Goal: Task Accomplishment & Management: Complete application form

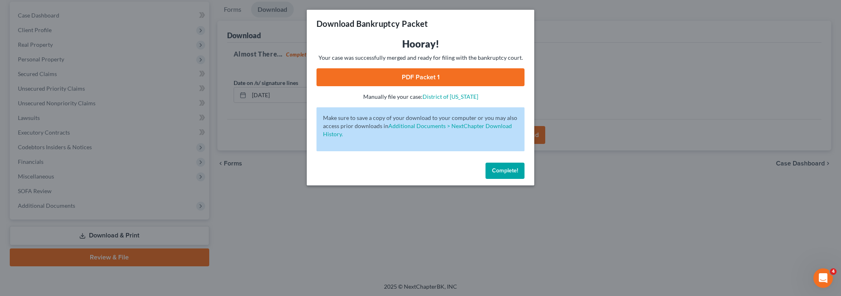
click at [494, 176] on button "Complete!" at bounding box center [505, 171] width 39 height 16
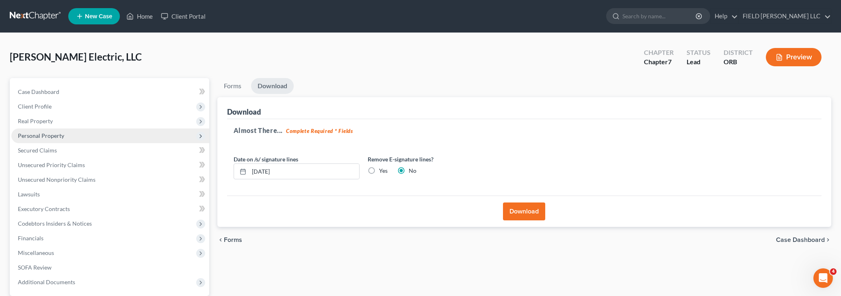
click at [56, 139] on span "Personal Property" at bounding box center [41, 135] width 46 height 7
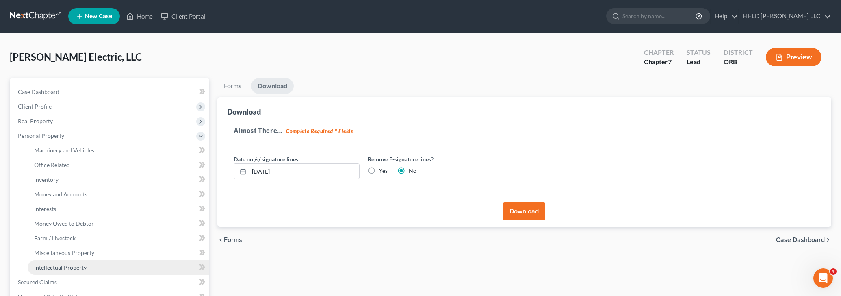
scroll to position [171, 0]
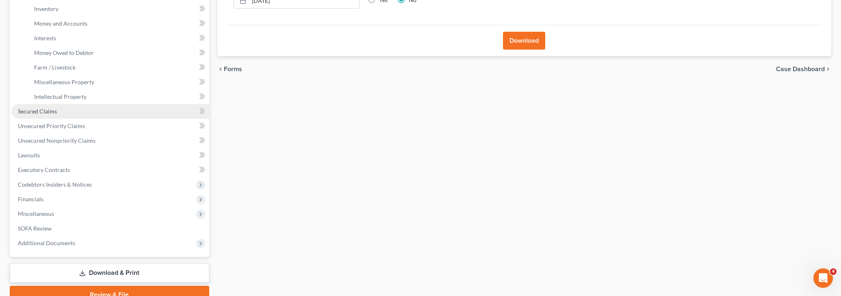
click at [50, 107] on link "Secured Claims" at bounding box center [110, 111] width 198 height 15
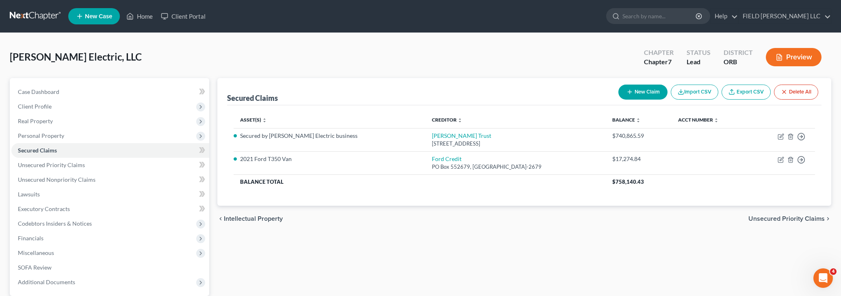
click at [533, 239] on div "Secured Claims New Claim Import CSV Export CSV Delete All Asset(s) expand_more …" at bounding box center [524, 210] width 622 height 265
click at [83, 255] on span "Miscellaneous" at bounding box center [110, 252] width 198 height 15
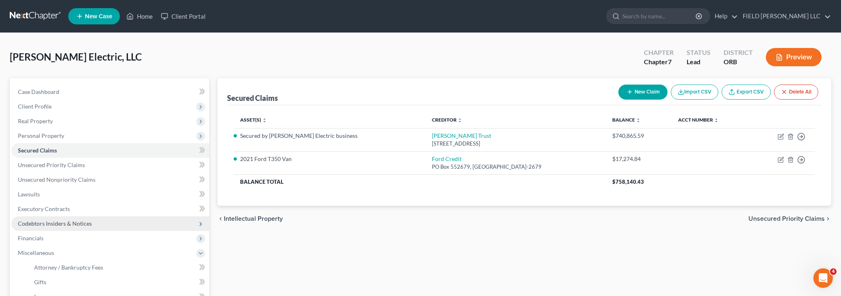
click at [76, 225] on span "Codebtors Insiders & Notices" at bounding box center [55, 223] width 74 height 7
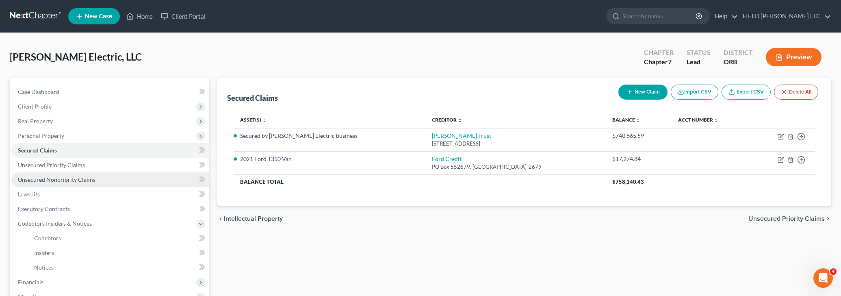
click at [72, 180] on span "Unsecured Nonpriority Claims" at bounding box center [57, 179] width 78 height 7
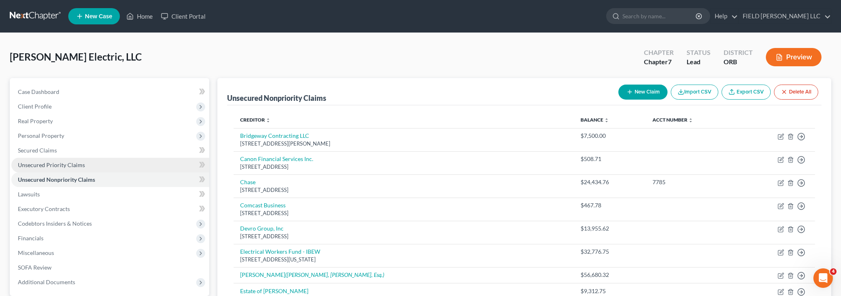
click at [73, 164] on span "Unsecured Priority Claims" at bounding box center [51, 164] width 67 height 7
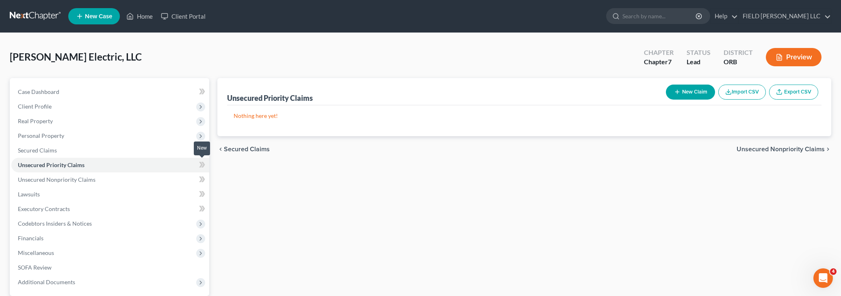
click at [200, 163] on icon at bounding box center [202, 165] width 6 height 10
click at [177, 153] on link "Secured Claims" at bounding box center [110, 150] width 198 height 15
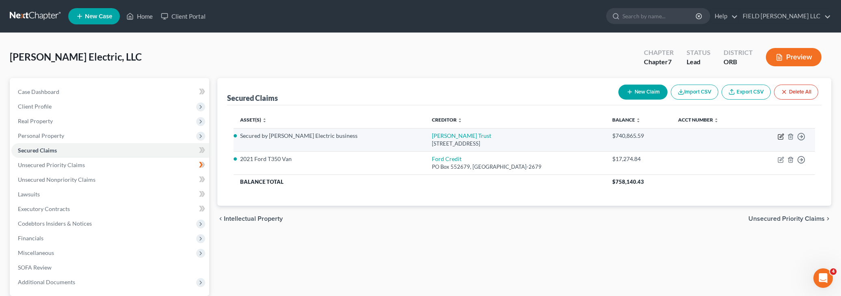
click at [779, 137] on icon "button" at bounding box center [781, 136] width 7 height 7
select select "38"
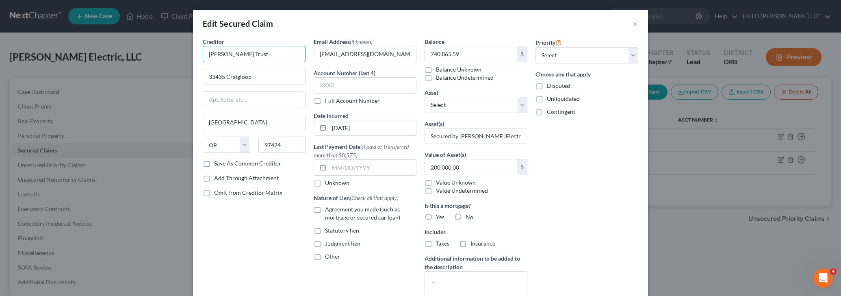
drag, startPoint x: 273, startPoint y: 54, endPoint x: 206, endPoint y: 52, distance: 67.1
click at [206, 52] on input "[PERSON_NAME] Trust" at bounding box center [254, 54] width 103 height 16
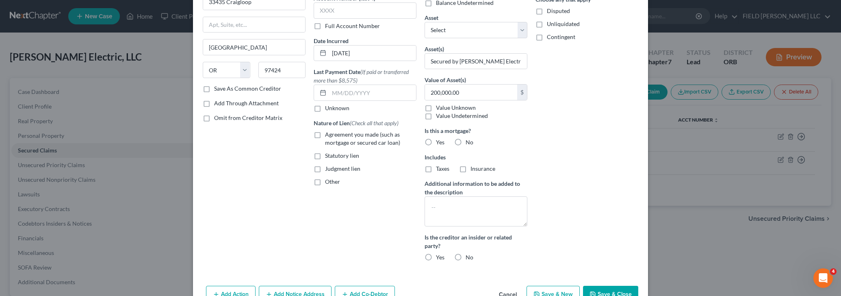
scroll to position [120, 0]
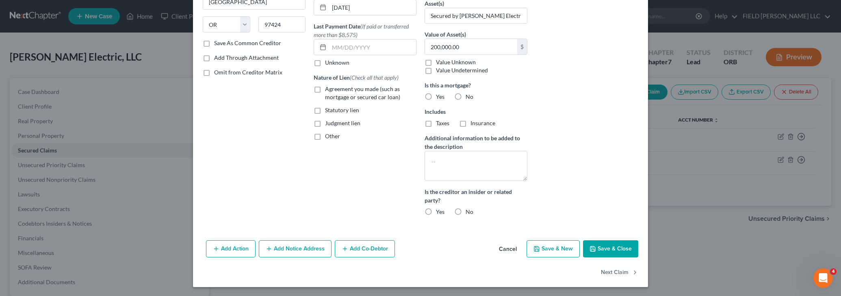
type input "[PERSON_NAME] Holdings Co."
click at [609, 252] on button "Save & Close" at bounding box center [610, 248] width 55 height 17
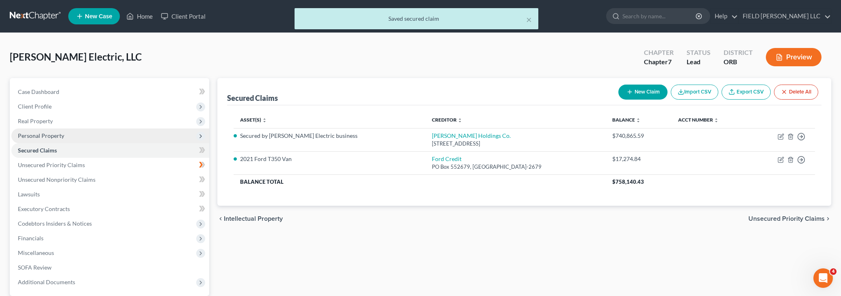
click at [123, 134] on span "Personal Property" at bounding box center [110, 135] width 198 height 15
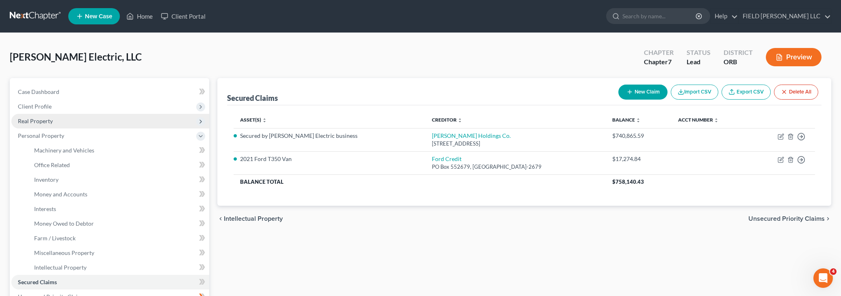
click at [199, 120] on icon at bounding box center [200, 121] width 7 height 7
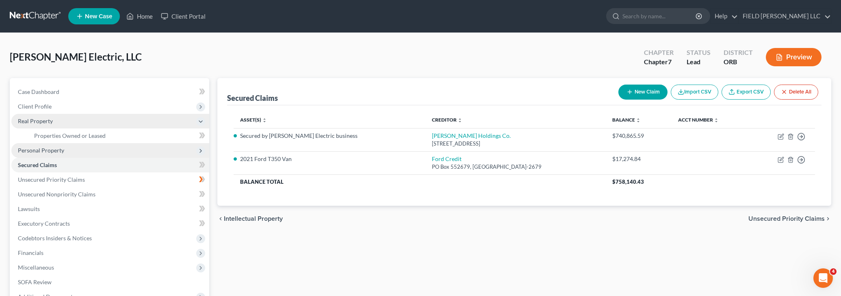
click at [70, 151] on span "Personal Property" at bounding box center [110, 150] width 198 height 15
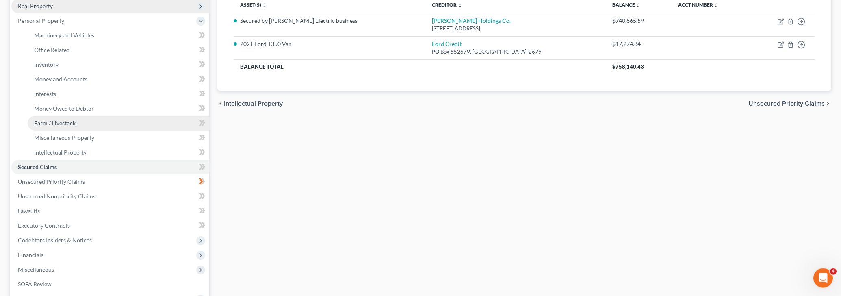
scroll to position [171, 0]
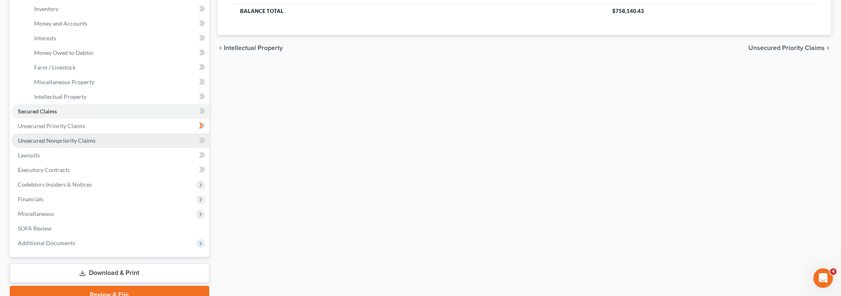
click at [69, 139] on span "Unsecured Nonpriority Claims" at bounding box center [57, 140] width 78 height 7
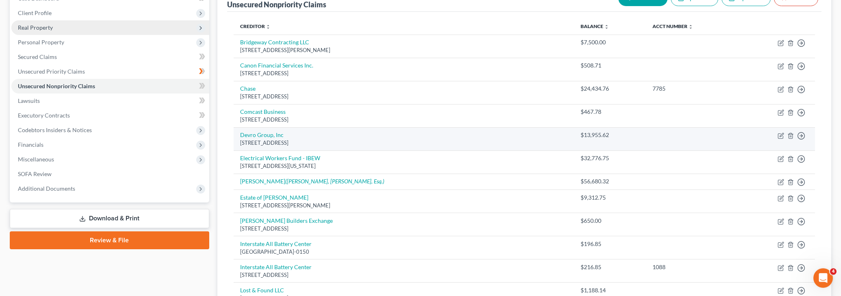
scroll to position [171, 0]
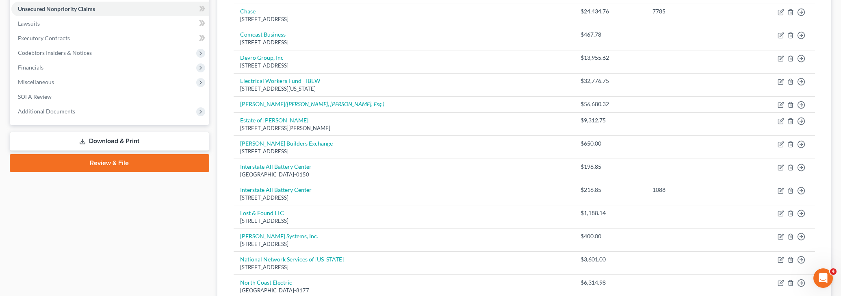
click at [779, 102] on icon "button" at bounding box center [781, 105] width 7 height 7
select select "11"
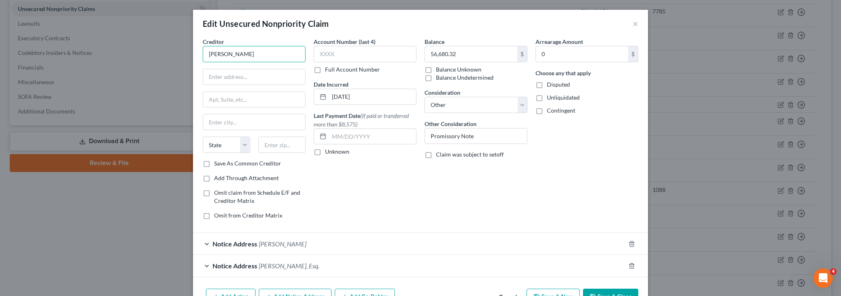
drag, startPoint x: 254, startPoint y: 54, endPoint x: 197, endPoint y: 53, distance: 57.3
click at [203, 53] on input "[PERSON_NAME]" at bounding box center [254, 54] width 103 height 16
type input "[PERSON_NAME] Holdings Co"
click at [605, 290] on button "Save & Close" at bounding box center [610, 296] width 55 height 17
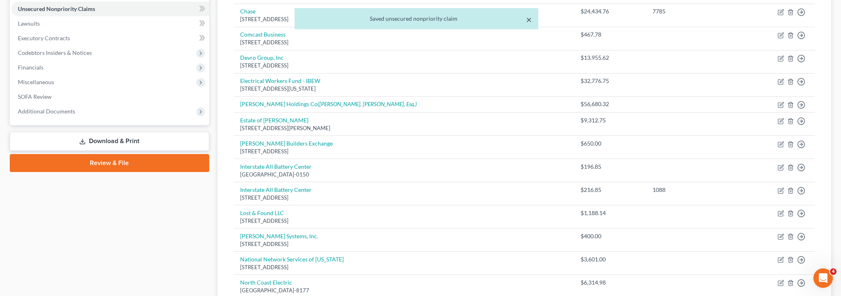
click at [531, 23] on button "×" at bounding box center [529, 20] width 6 height 10
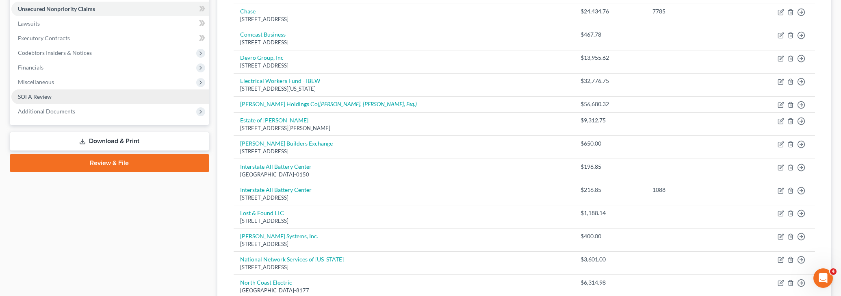
click at [56, 98] on link "SOFA Review" at bounding box center [110, 96] width 198 height 15
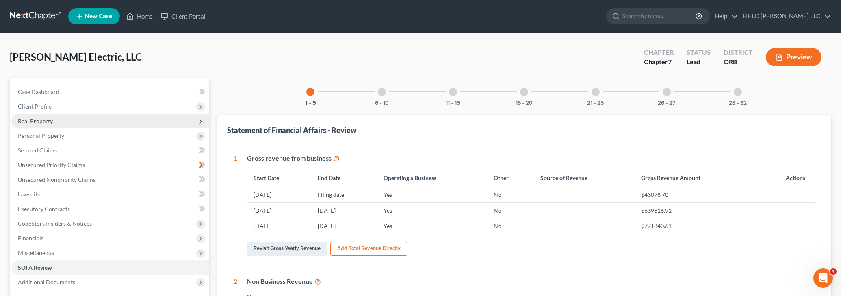
click at [526, 90] on div at bounding box center [524, 92] width 8 height 8
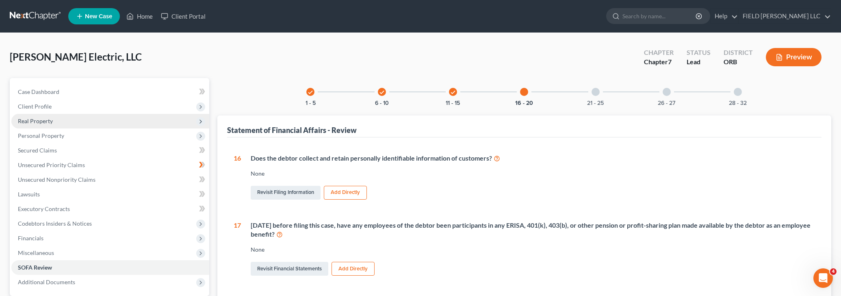
click at [452, 89] on icon "check" at bounding box center [453, 92] width 6 height 6
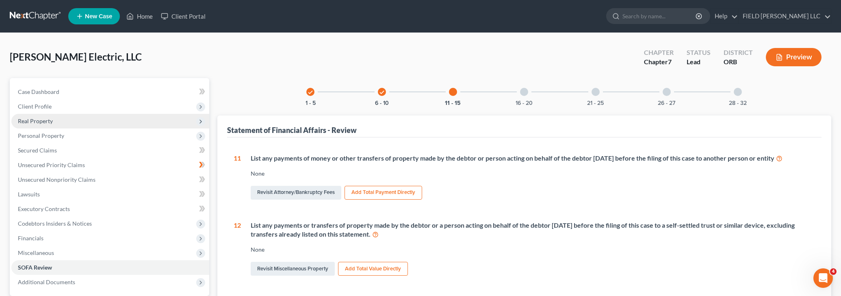
click at [382, 92] on icon "check" at bounding box center [382, 92] width 6 height 6
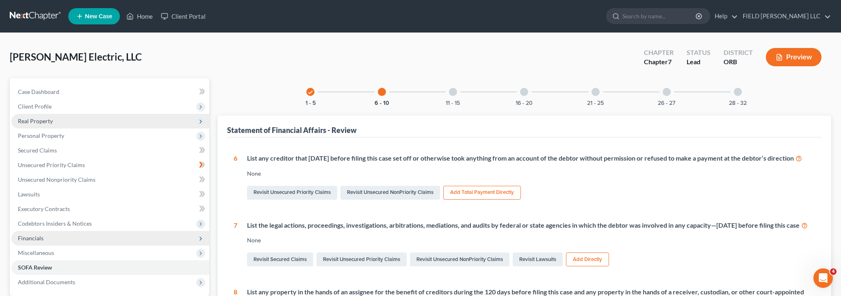
scroll to position [171, 0]
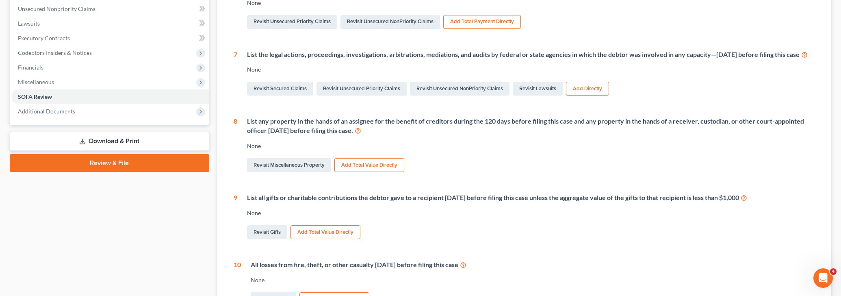
click at [110, 137] on link "Download & Print" at bounding box center [110, 141] width 200 height 19
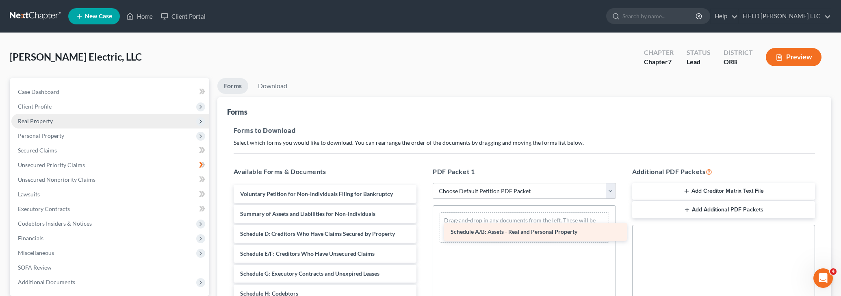
drag, startPoint x: 313, startPoint y: 232, endPoint x: 524, endPoint y: 231, distance: 210.5
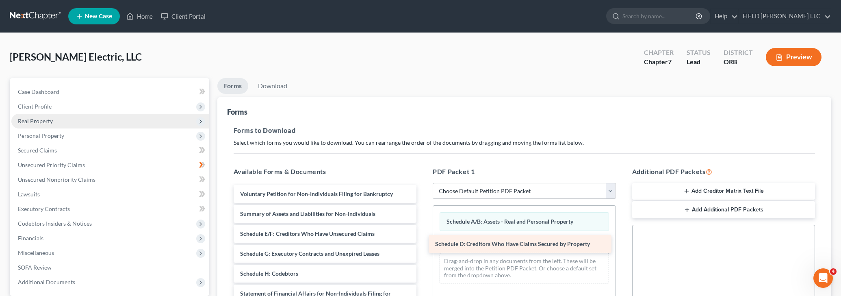
drag, startPoint x: 309, startPoint y: 236, endPoint x: 504, endPoint y: 247, distance: 195.3
click at [423, 247] on div "Schedule D: Creditors Who Have Claims Secured by Property Voluntary Petition fo…" at bounding box center [325, 297] width 196 height 225
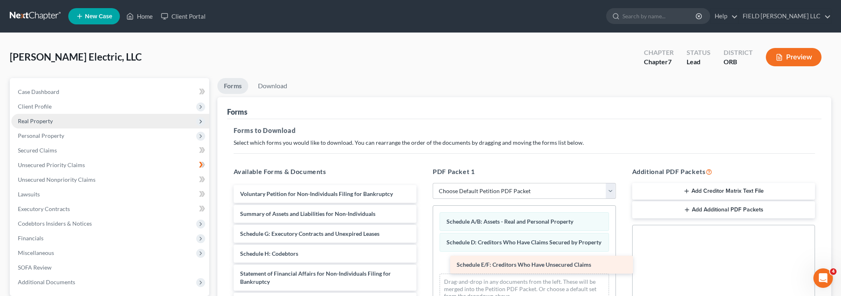
drag, startPoint x: 270, startPoint y: 236, endPoint x: 487, endPoint y: 268, distance: 218.9
click at [423, 268] on div "Schedule E/F: Creditors Who Have Unsecured Claims Voluntary Petition for Non-In…" at bounding box center [325, 287] width 196 height 205
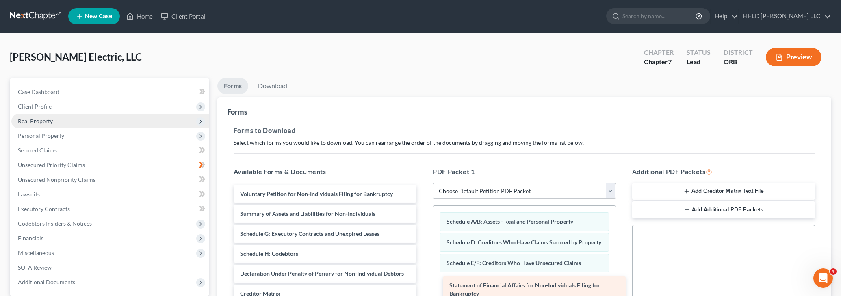
drag, startPoint x: 338, startPoint y: 274, endPoint x: 548, endPoint y: 286, distance: 209.6
click at [423, 286] on div "Statement of Financial Affairs for Non-Individuals Filing for Bankruptcy Volunt…" at bounding box center [325, 273] width 196 height 177
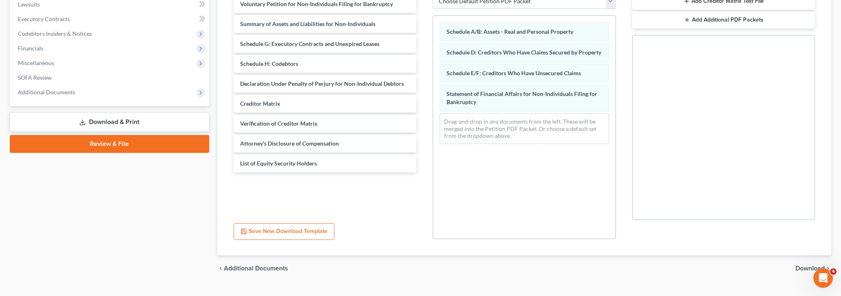
scroll to position [205, 0]
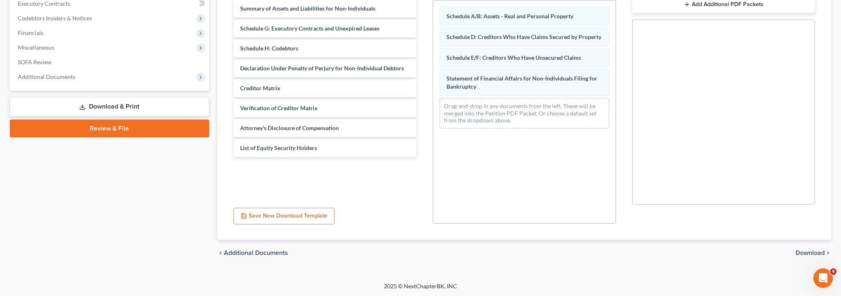
click at [806, 251] on span "Download" at bounding box center [810, 252] width 29 height 7
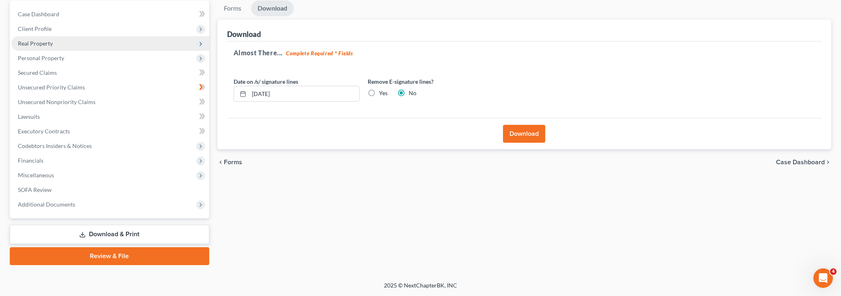
scroll to position [76, 0]
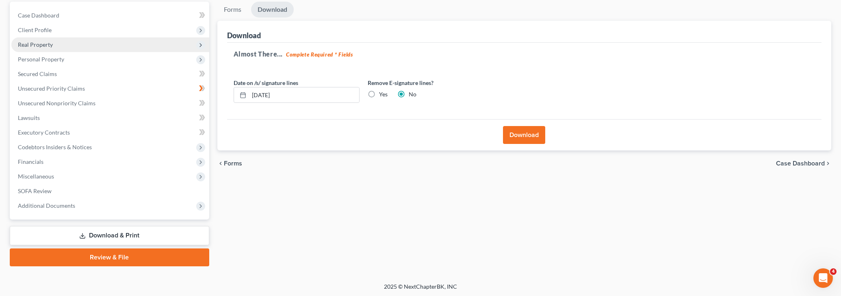
click at [519, 136] on button "Download" at bounding box center [524, 135] width 42 height 18
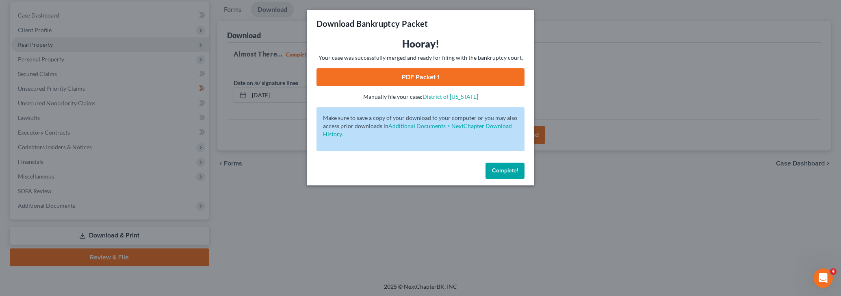
click at [429, 72] on link "PDF Packet 1" at bounding box center [421, 77] width 208 height 18
click at [198, 11] on div "Download Bankruptcy Packet Hooray! Your case was successfully merged and ready …" at bounding box center [420, 148] width 841 height 296
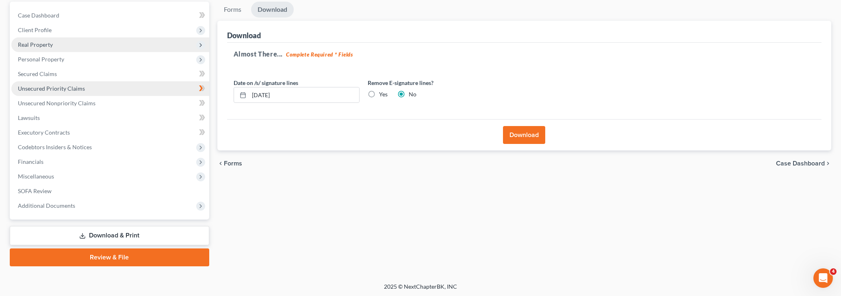
click at [50, 91] on span "Unsecured Priority Claims" at bounding box center [51, 88] width 67 height 7
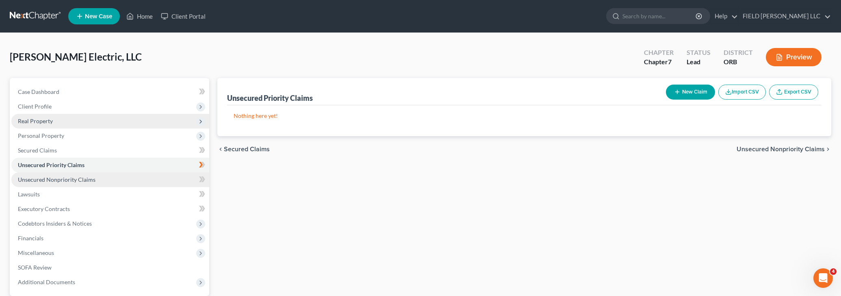
click at [61, 178] on span "Unsecured Nonpriority Claims" at bounding box center [57, 179] width 78 height 7
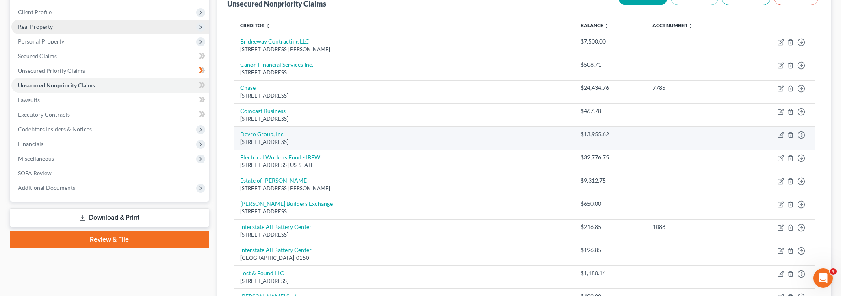
scroll to position [171, 0]
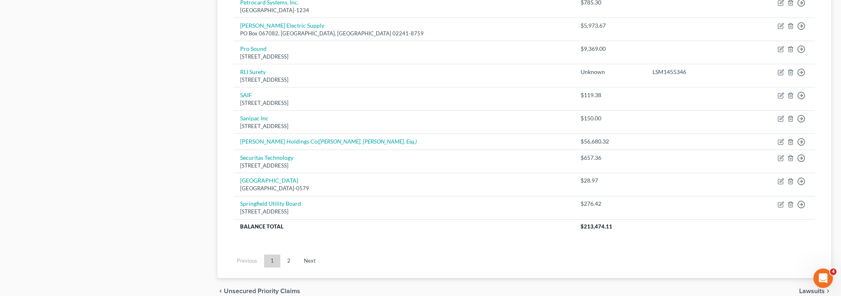
scroll to position [633, 0]
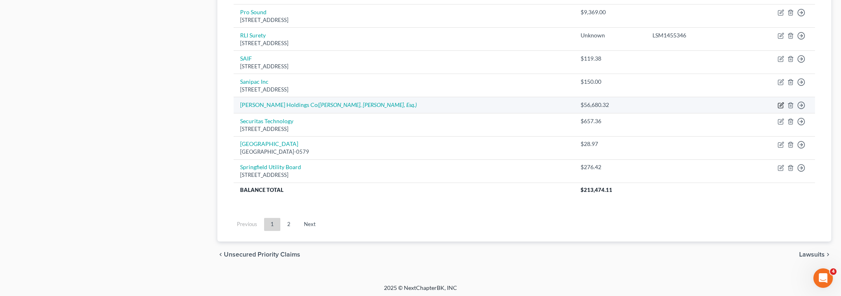
click at [782, 104] on icon "button" at bounding box center [781, 105] width 7 height 7
select select "11"
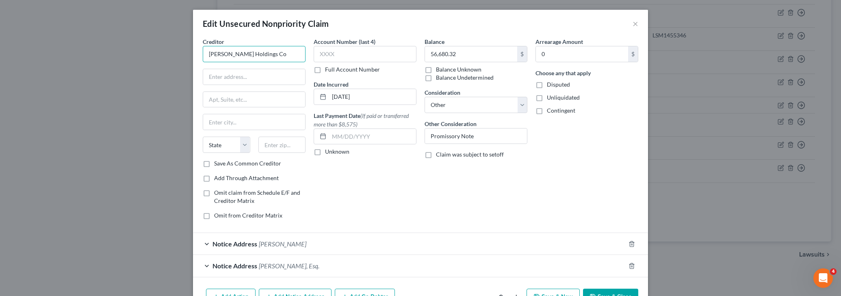
click at [210, 54] on input "[PERSON_NAME] Holdings Co" at bounding box center [254, 54] width 103 height 16
type input "E [PERSON_NAME] Holdings Co"
click at [617, 291] on button "Save & Close" at bounding box center [610, 296] width 55 height 17
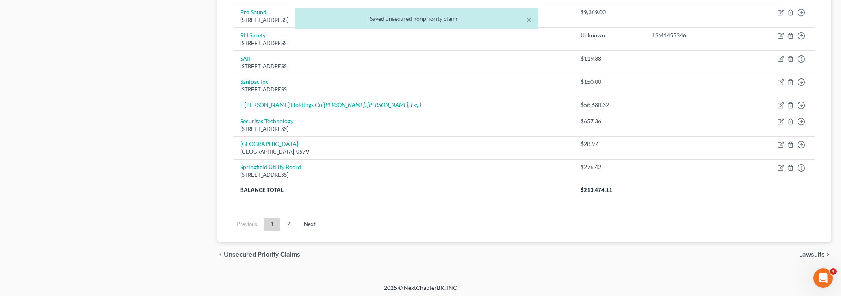
scroll to position [0, 0]
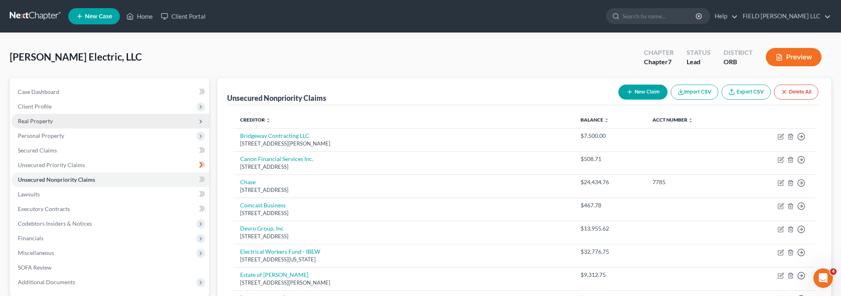
click at [779, 54] on icon "button" at bounding box center [779, 57] width 5 height 6
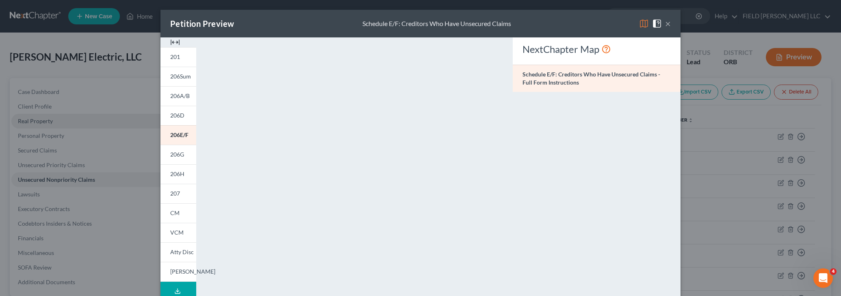
click at [753, 177] on div "Petition Preview Schedule E/F: Creditors Who Have Unsecured Claims × 201 206Sum…" at bounding box center [420, 148] width 841 height 296
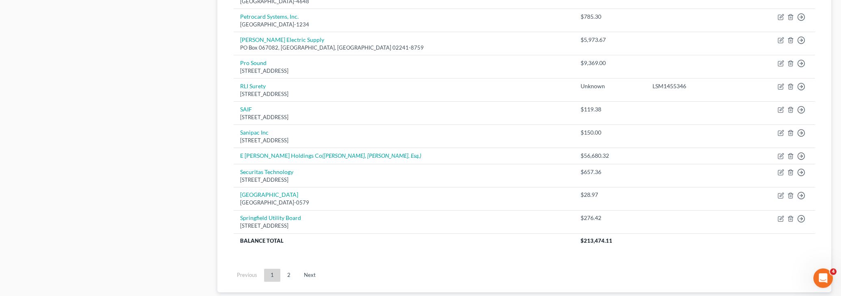
scroll to position [633, 0]
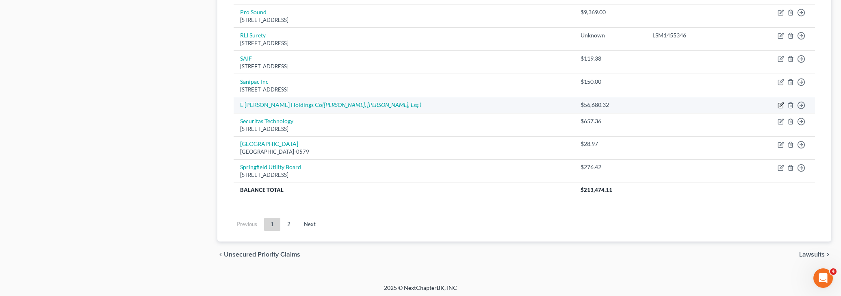
click at [780, 103] on icon "button" at bounding box center [781, 105] width 7 height 7
select select "11"
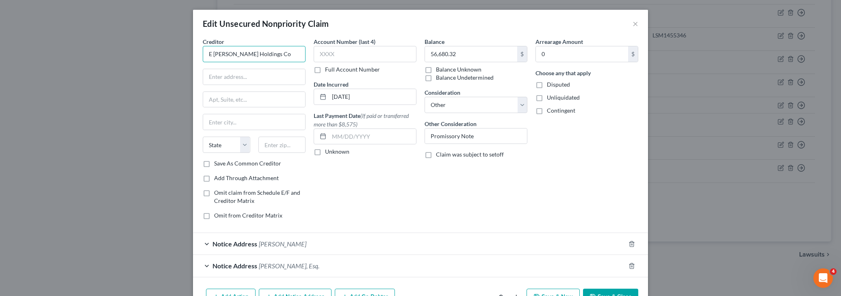
click at [212, 54] on input "E [PERSON_NAME] Holdings Co" at bounding box center [254, 54] width 103 height 16
type input "[PERSON_NAME] Holdings Co"
click at [599, 291] on button "Save & Close" at bounding box center [610, 296] width 55 height 17
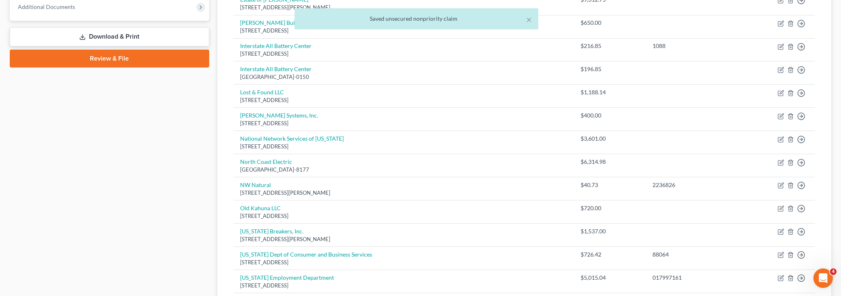
scroll to position [0, 0]
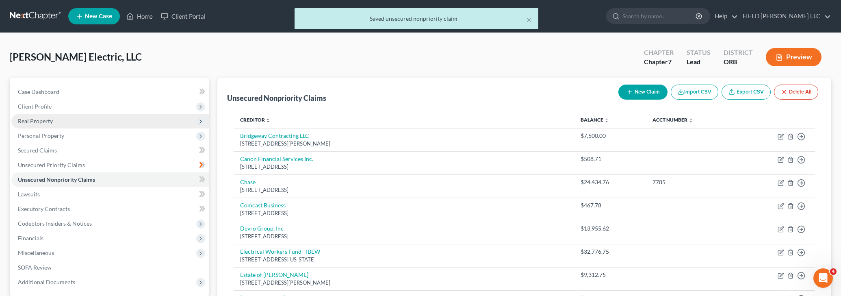
click at [789, 57] on button "Preview" at bounding box center [794, 57] width 56 height 18
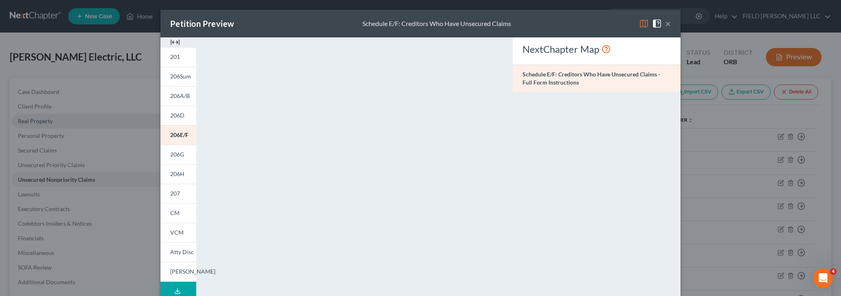
click at [666, 20] on button "×" at bounding box center [668, 24] width 6 height 10
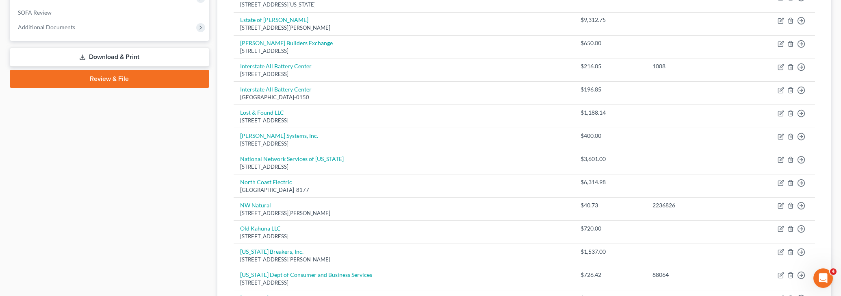
scroll to position [171, 0]
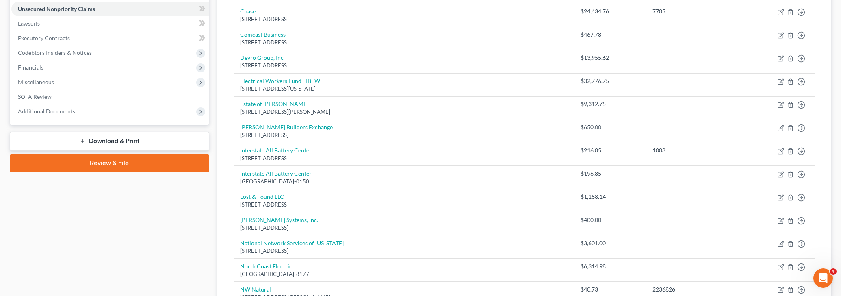
click at [128, 145] on link "Download & Print" at bounding box center [110, 141] width 200 height 19
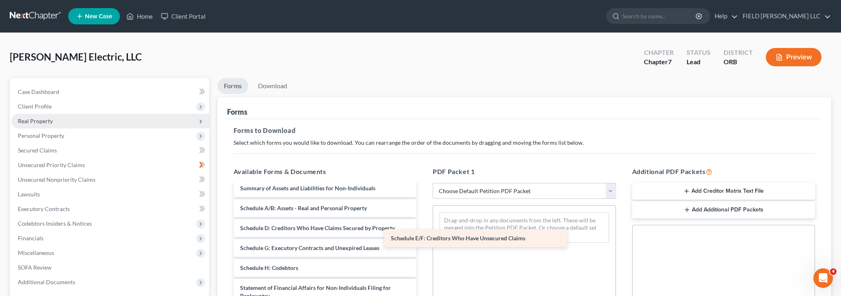
scroll to position [25, 0]
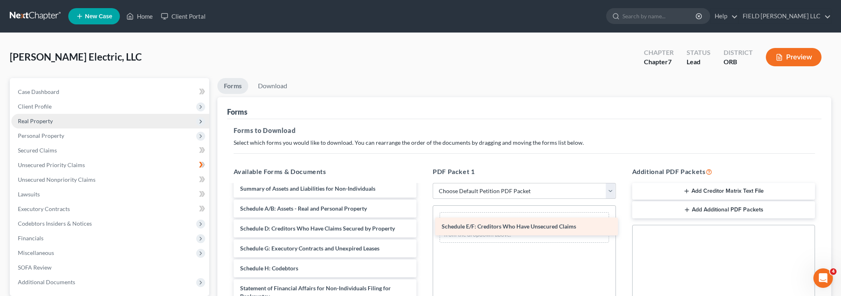
drag, startPoint x: 286, startPoint y: 226, endPoint x: 488, endPoint y: 225, distance: 201.9
click at [423, 225] on div "Schedule E/F: Creditors Who Have Unsecured Claims Voluntary Petition for Non-In…" at bounding box center [325, 282] width 196 height 245
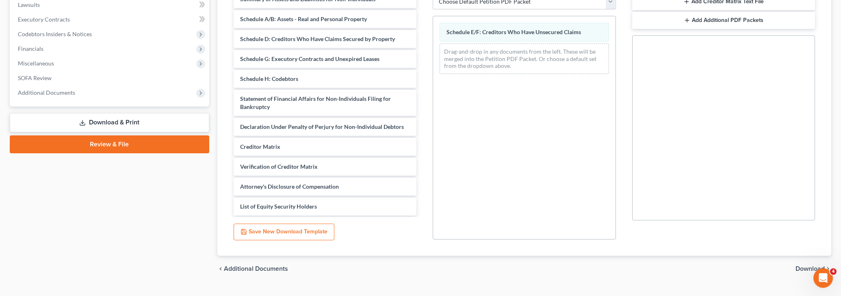
scroll to position [205, 0]
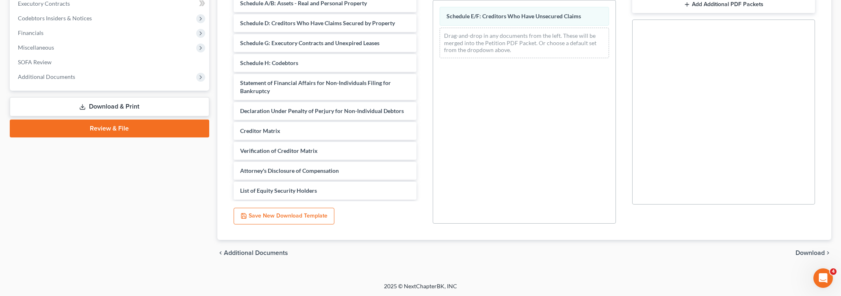
click at [809, 252] on span "Download" at bounding box center [810, 252] width 29 height 7
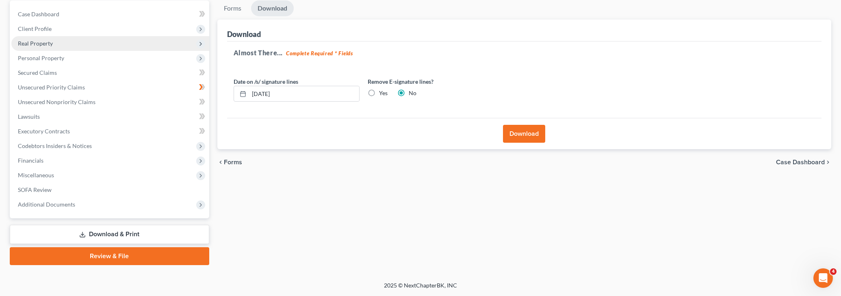
scroll to position [76, 0]
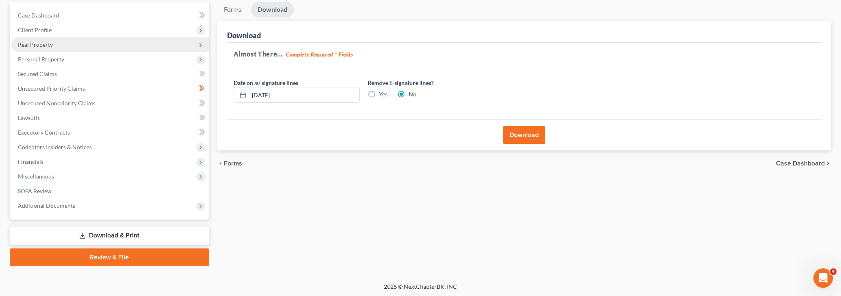
click at [528, 140] on button "Download" at bounding box center [524, 135] width 42 height 18
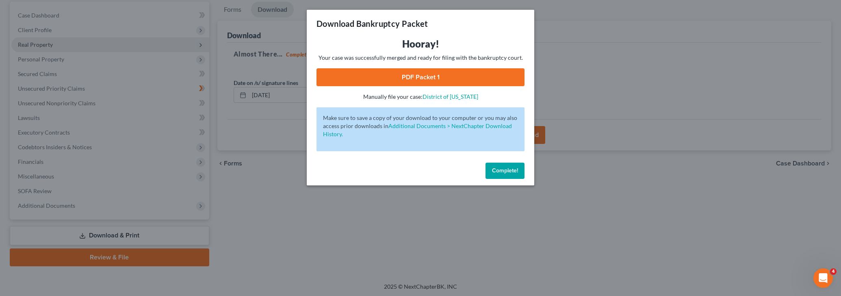
click at [774, 209] on div "Download Bankruptcy Packet Hooray! Your case was successfully merged and ready …" at bounding box center [420, 148] width 841 height 296
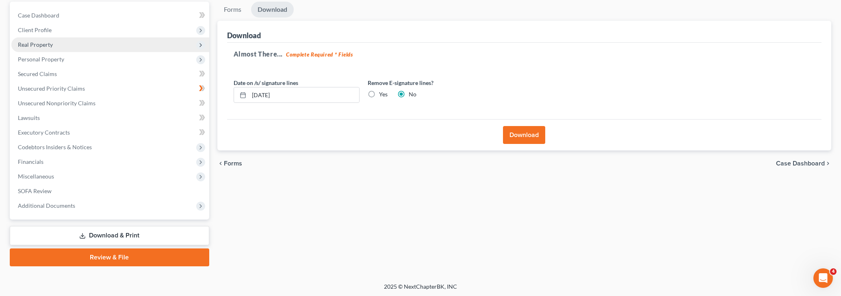
click at [531, 135] on button "Download" at bounding box center [524, 135] width 42 height 18
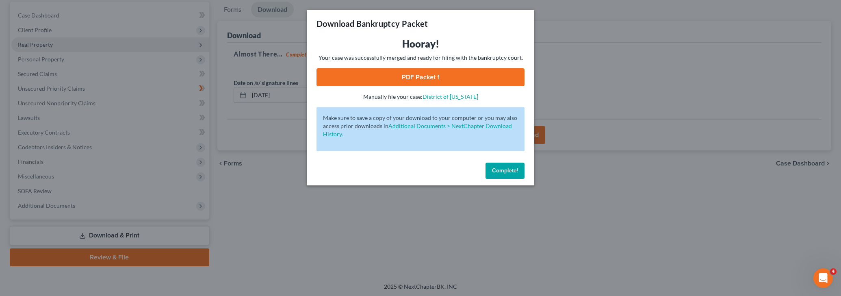
click at [448, 78] on link "PDF Packet 1" at bounding box center [421, 77] width 208 height 18
